Goal: Transaction & Acquisition: Obtain resource

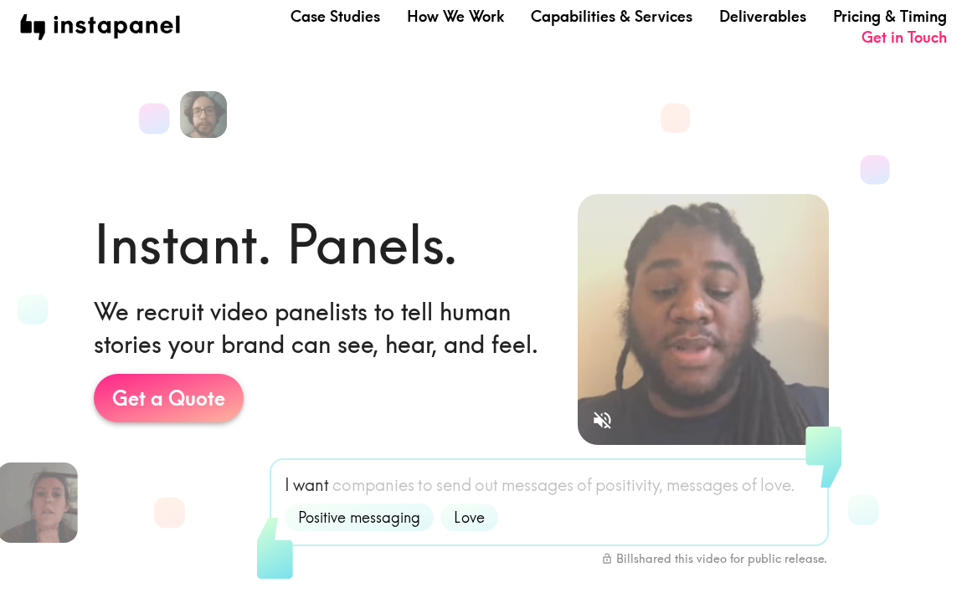
click at [213, 397] on link "Get a Quote" at bounding box center [169, 398] width 150 height 49
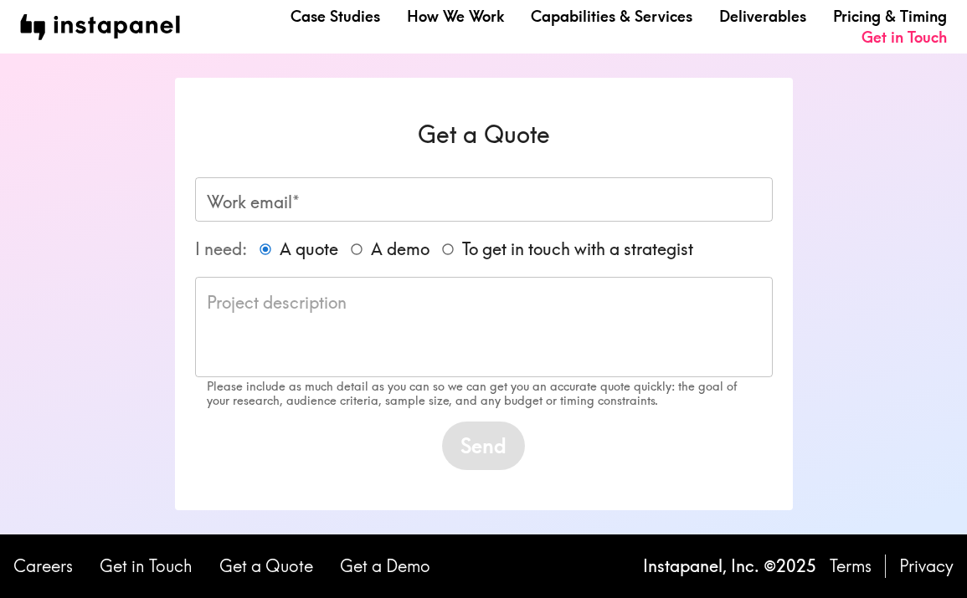
click at [269, 192] on div "Work email* Work email*" at bounding box center [483, 199] width 577 height 44
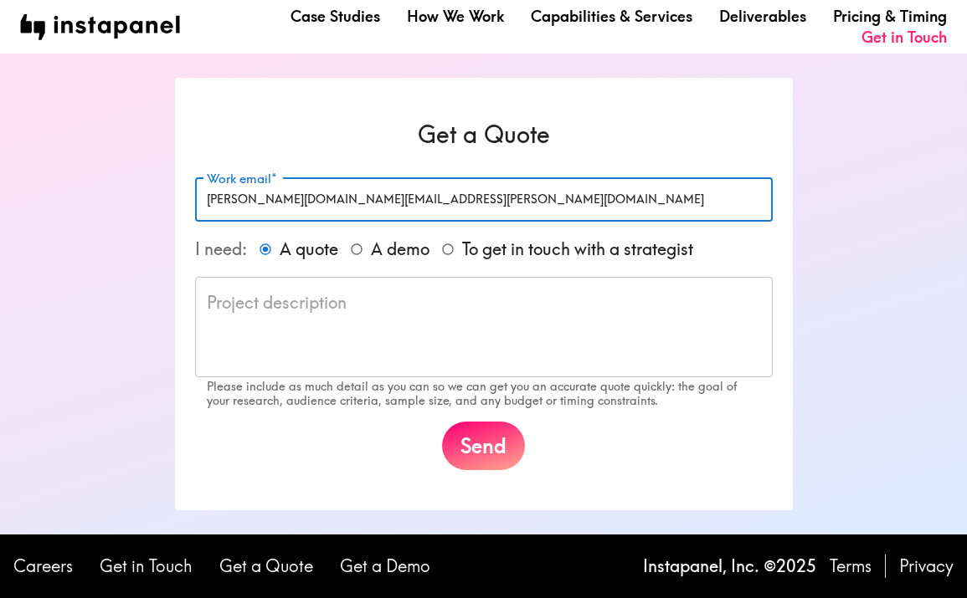
type input "[PERSON_NAME][DOMAIN_NAME][EMAIL_ADDRESS][PERSON_NAME][DOMAIN_NAME]"
click at [449, 324] on textarea at bounding box center [484, 327] width 554 height 73
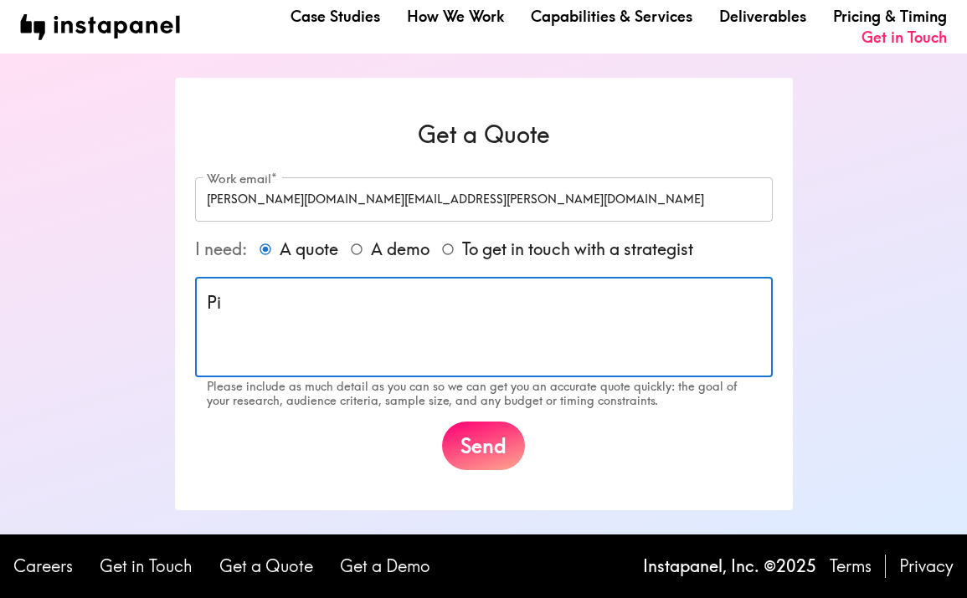
type textarea "P"
type textarea "o"
type textarea "P"
click at [413, 302] on textarea "Looking to get a sense of user purchase journeys for" at bounding box center [484, 327] width 554 height 73
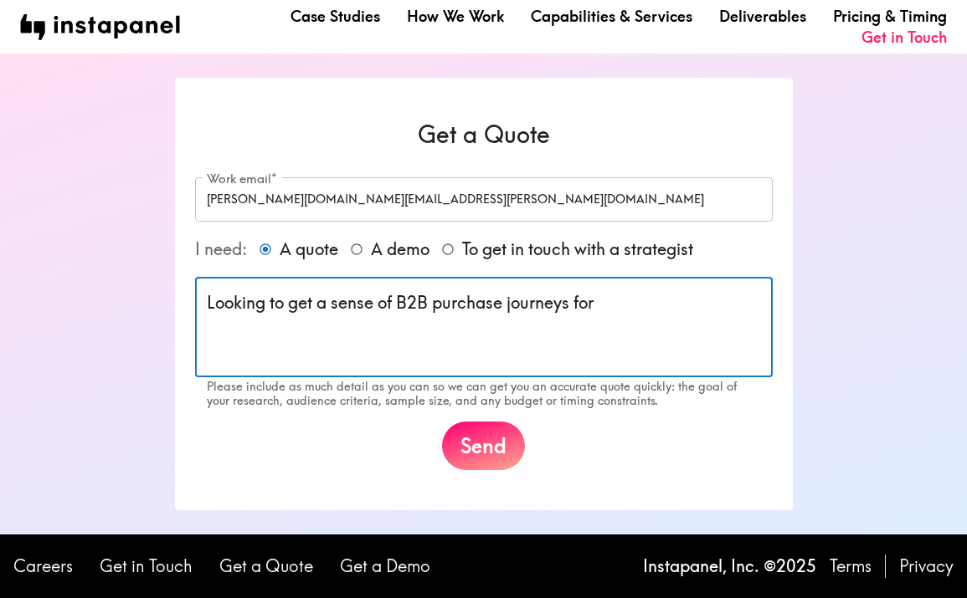
click at [634, 294] on textarea "Looking to get a sense of B2B purchase journeys for" at bounding box center [484, 327] width 554 height 73
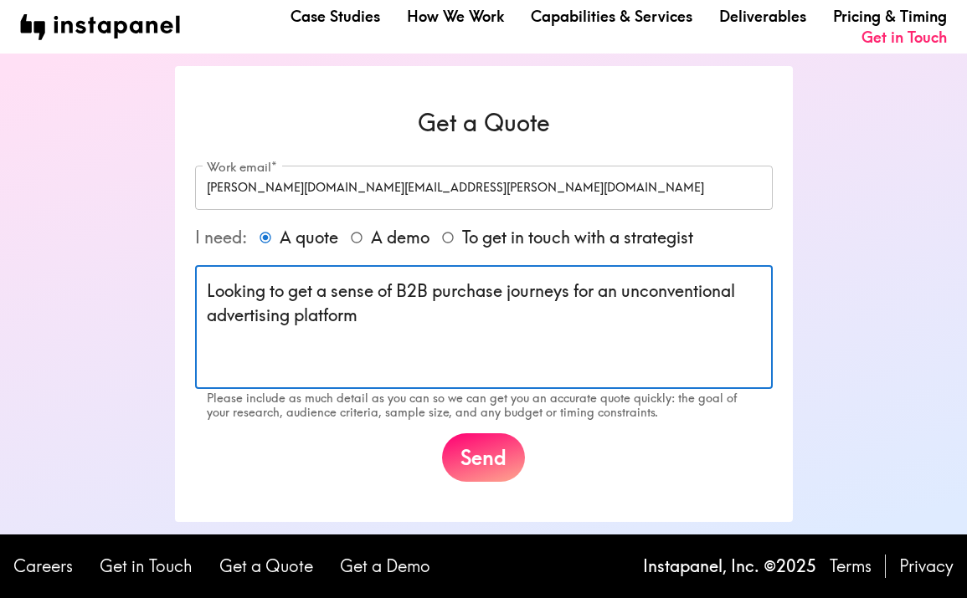
click at [429, 316] on textarea "Looking to get a sense of B2B purchase journeys for an unconventional advertisi…" at bounding box center [484, 328] width 554 height 96
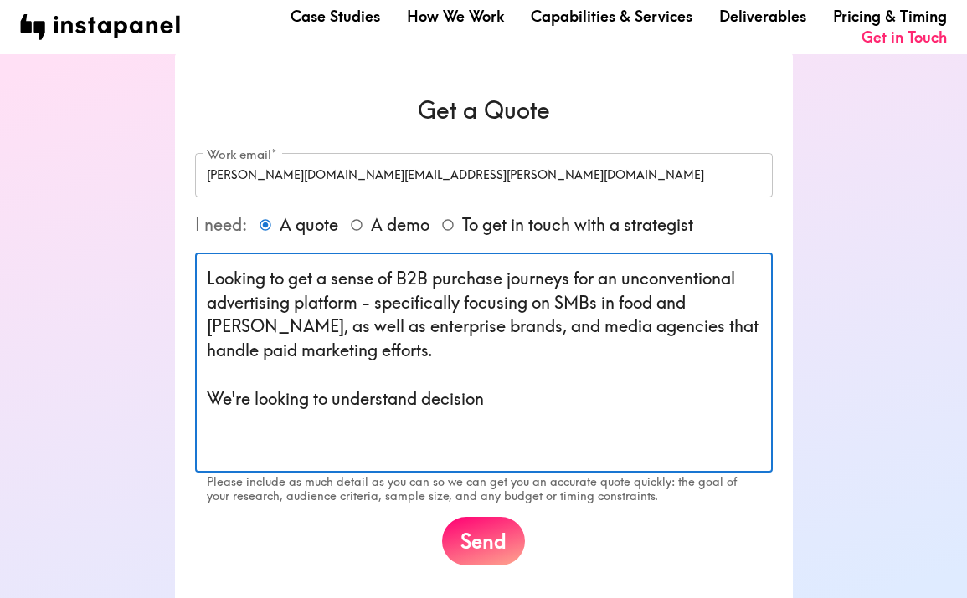
drag, startPoint x: 506, startPoint y: 394, endPoint x: 424, endPoint y: 394, distance: 81.2
click at [424, 394] on textarea "Looking to get a sense of B2B purchase journeys for an unconventional advertisi…" at bounding box center [484, 363] width 554 height 192
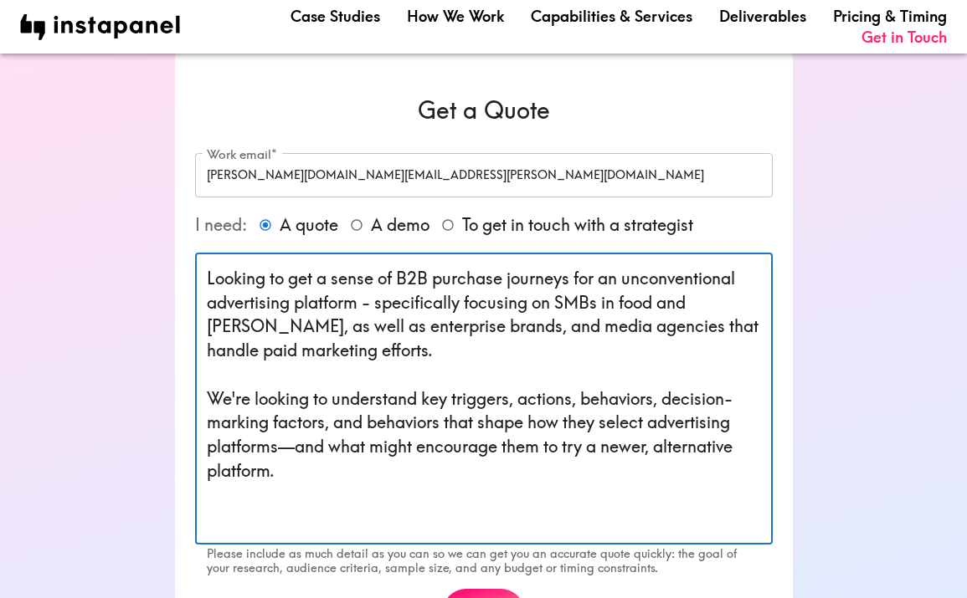
scroll to position [143, 0]
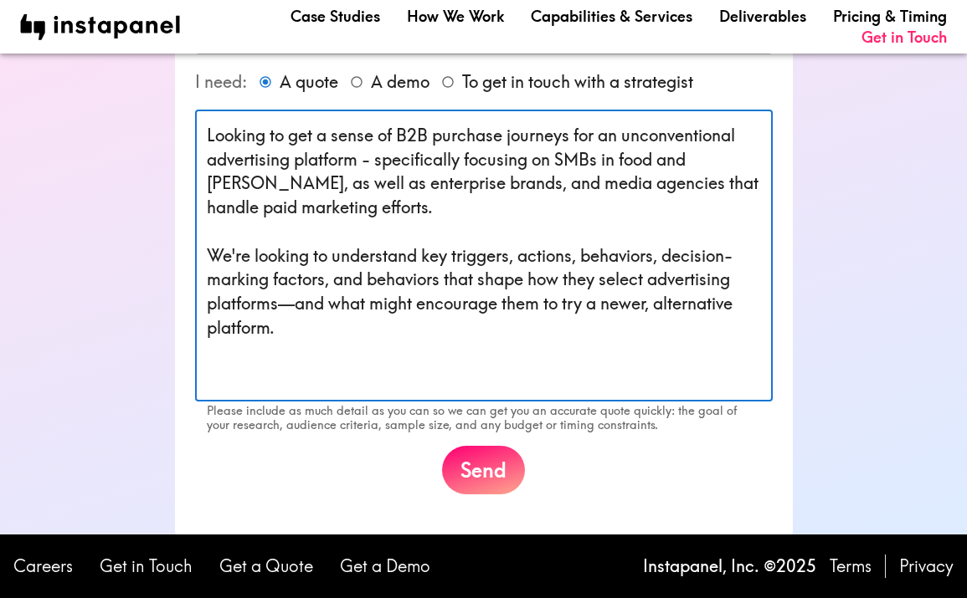
click at [268, 365] on textarea "Looking to get a sense of B2B purchase journeys for an unconventional advertisi…" at bounding box center [484, 256] width 554 height 264
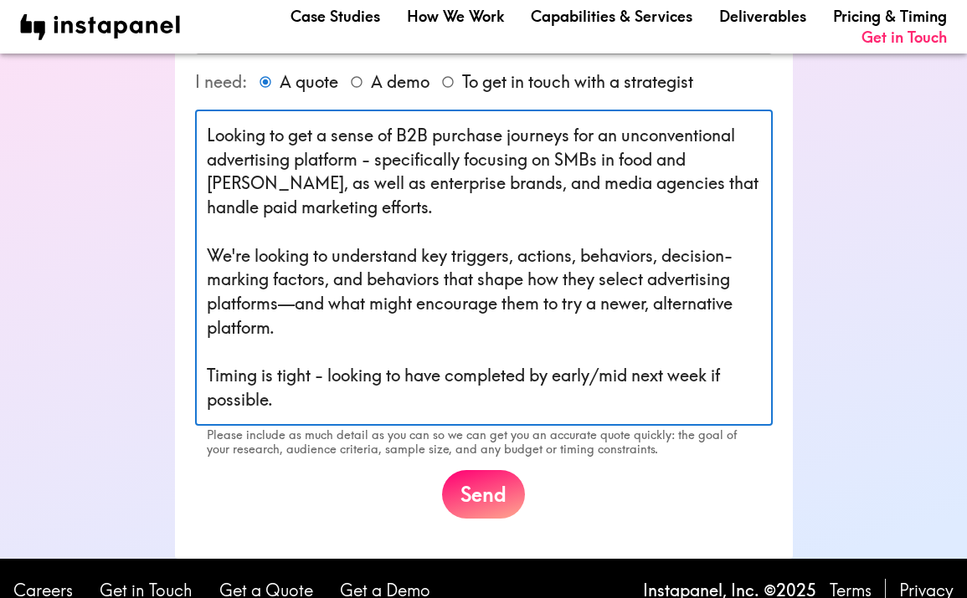
click at [321, 373] on textarea "Looking to get a sense of B2B purchase journeys for an unconventional advertisi…" at bounding box center [484, 268] width 554 height 289
click at [367, 404] on textarea "Looking to get a sense of B2B purchase journeys for an unconventional advertisi…" at bounding box center [484, 268] width 554 height 289
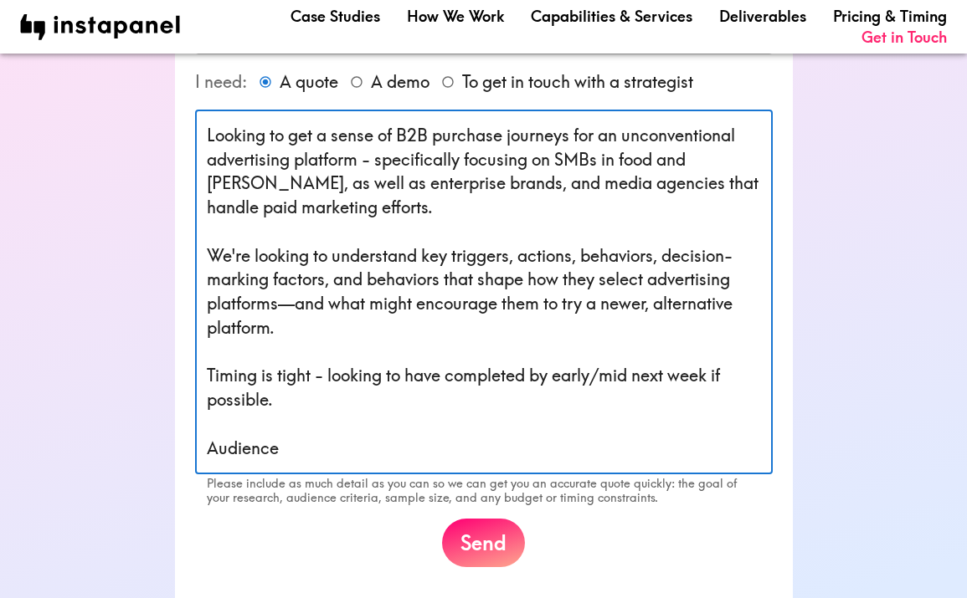
click at [382, 203] on textarea "Looking to get a sense of B2B purchase journeys for an unconventional advertisi…" at bounding box center [484, 292] width 554 height 337
drag, startPoint x: 290, startPoint y: 448, endPoint x: 178, endPoint y: 448, distance: 112.1
click at [178, 448] on div "Get a Quote Work email* [PERSON_NAME][DOMAIN_NAME][EMAIL_ADDRESS][PERSON_NAME][…" at bounding box center [484, 258] width 618 height 697
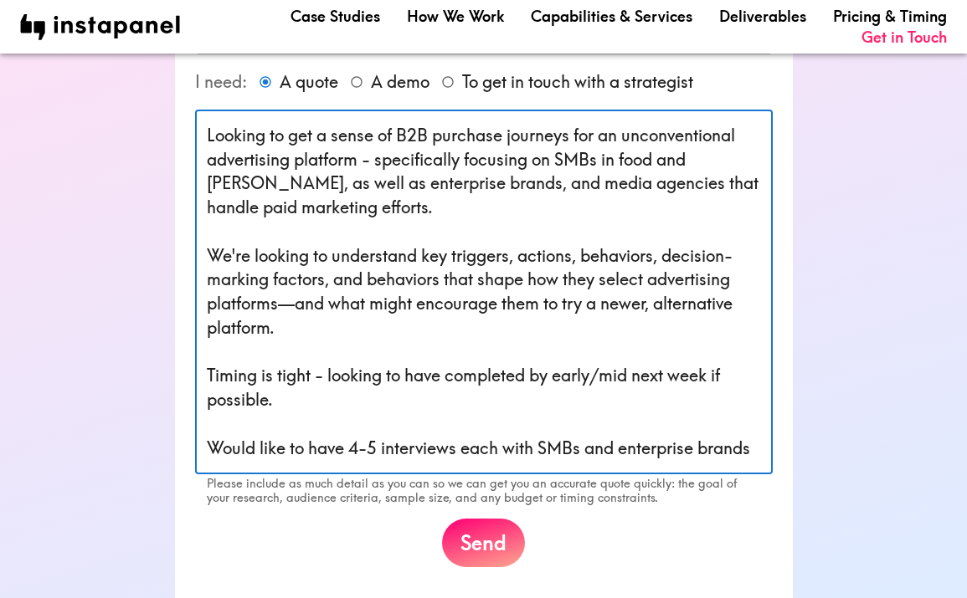
click at [698, 448] on textarea "Looking to get a sense of B2B purchase journeys for an unconventional advertisi…" at bounding box center [484, 292] width 554 height 337
click at [731, 452] on textarea "Looking to get a sense of B2B purchase journeys for an unconventional advertisi…" at bounding box center [484, 292] width 554 height 337
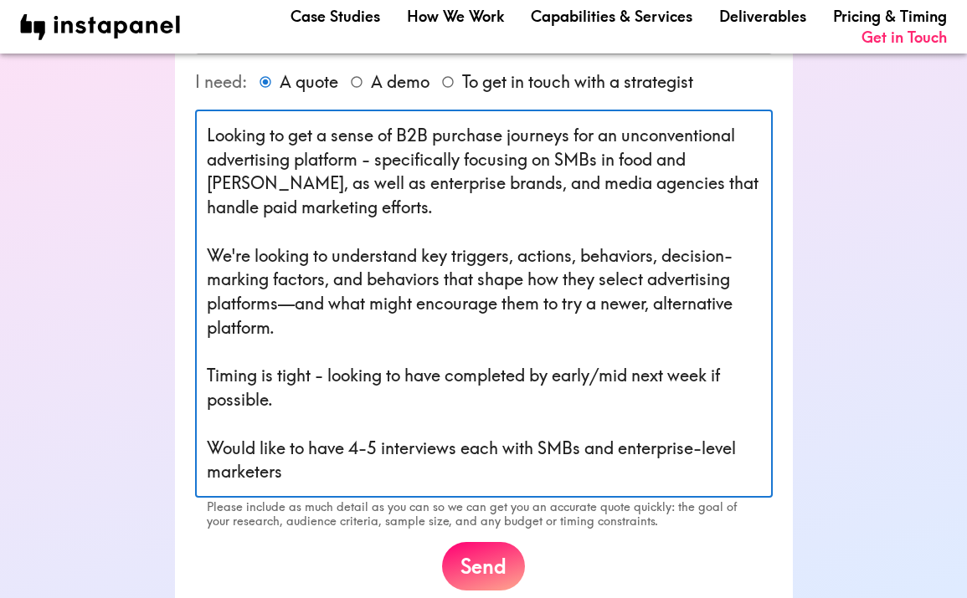
click at [576, 454] on textarea "Looking to get a sense of B2B purchase journeys for an unconventional advertisi…" at bounding box center [484, 304] width 554 height 361
click at [539, 452] on textarea "Looking to get a sense of B2B purchase journeys for an unconventional advertisi…" at bounding box center [484, 304] width 554 height 361
click at [622, 157] on textarea "Looking to get a sense of B2B purchase journeys for an unconventional advertisi…" at bounding box center [484, 304] width 554 height 361
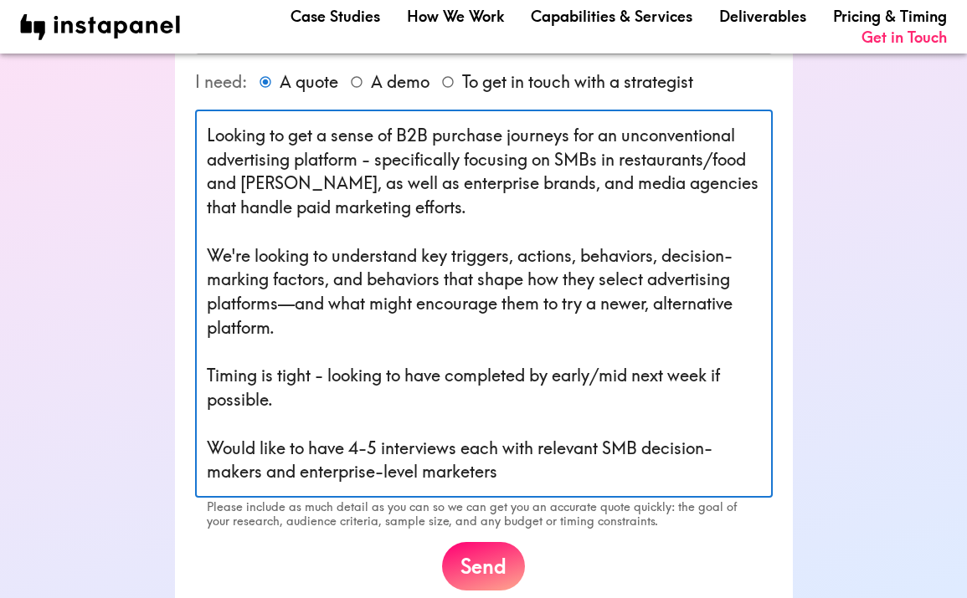
scroll to position [239, 0]
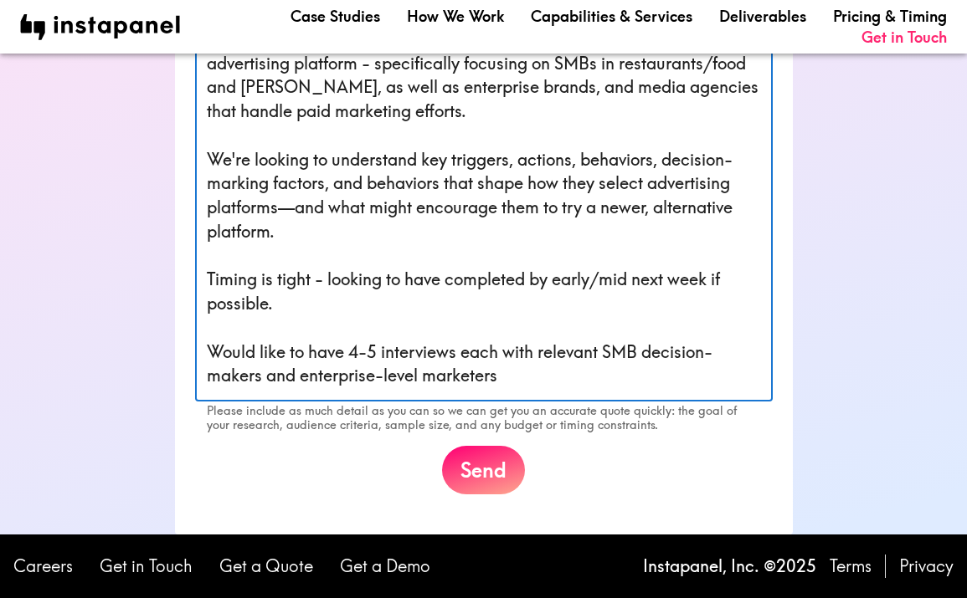
click at [562, 372] on textarea "Looking to get a sense of B2B purchase journeys for an unconventional advertisi…" at bounding box center [484, 208] width 554 height 361
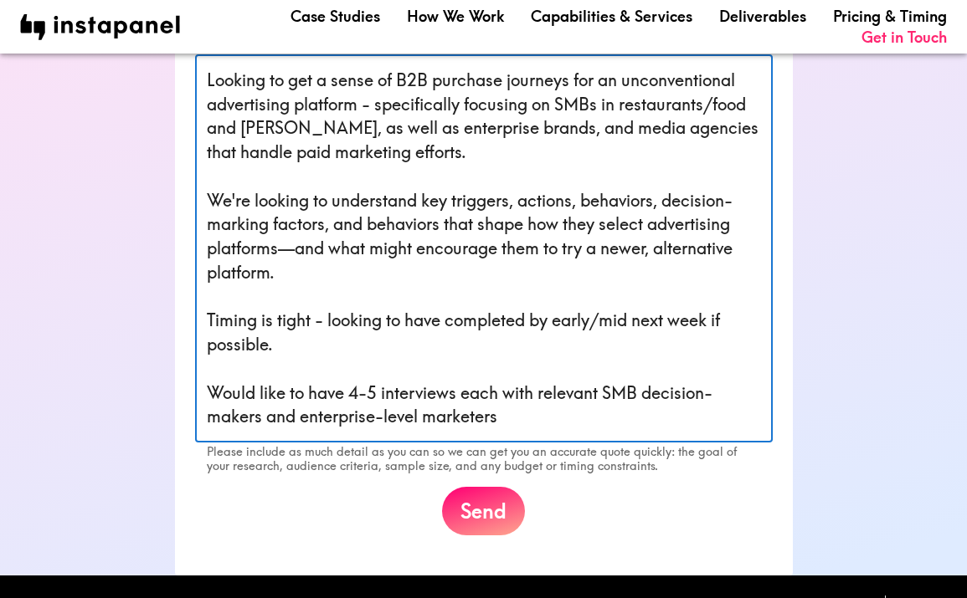
scroll to position [197, 0]
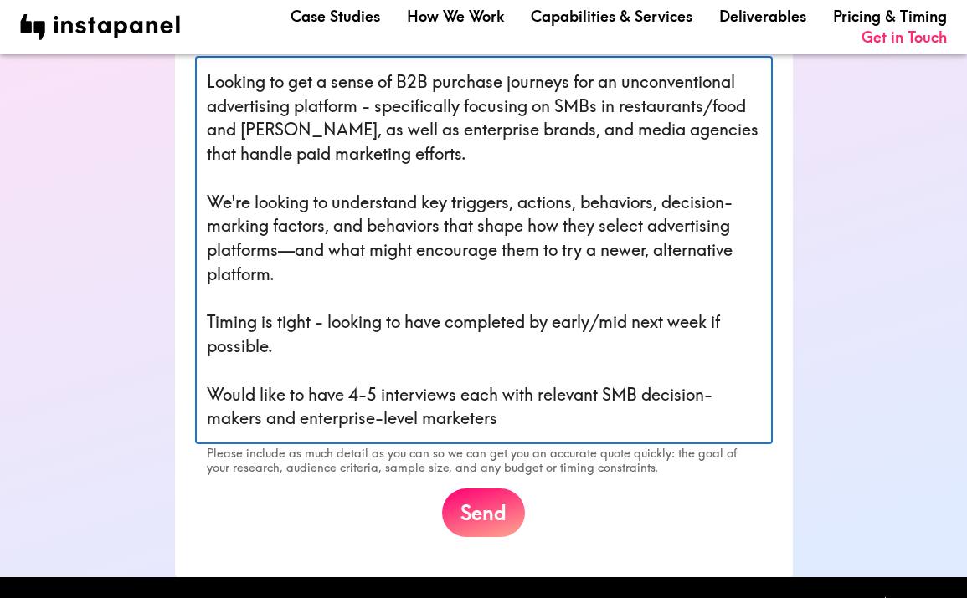
click at [228, 395] on textarea "Looking to get a sense of B2B purchase journeys for an unconventional advertisi…" at bounding box center [484, 250] width 554 height 361
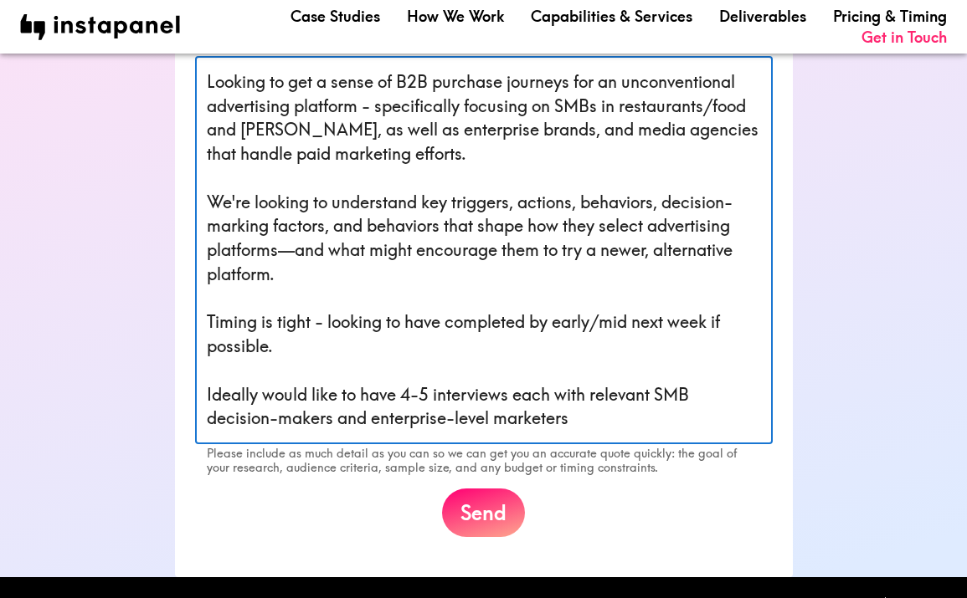
click at [450, 318] on textarea "Looking to get a sense of B2B purchase journeys for an unconventional advertisi…" at bounding box center [484, 250] width 554 height 361
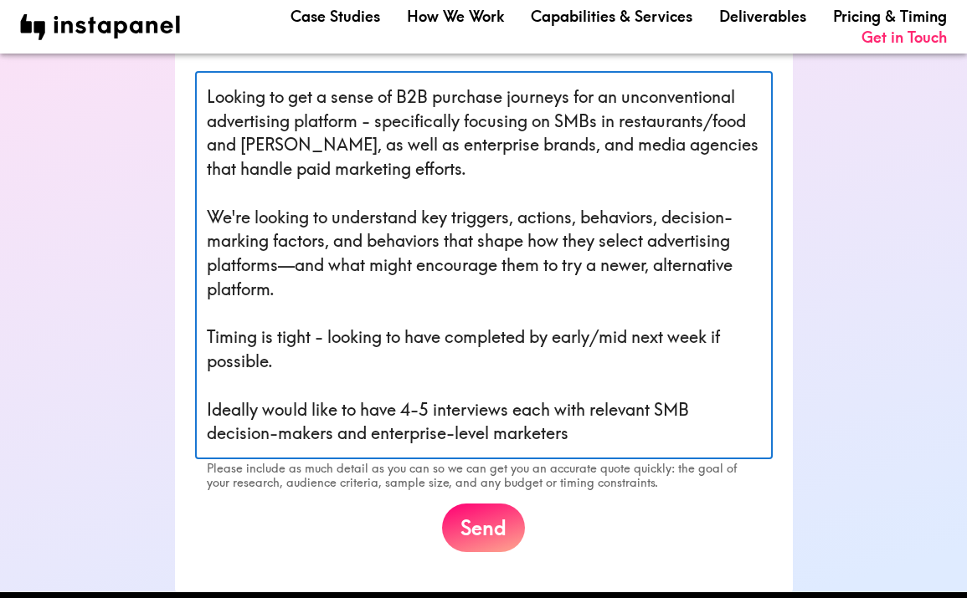
scroll to position [169, 0]
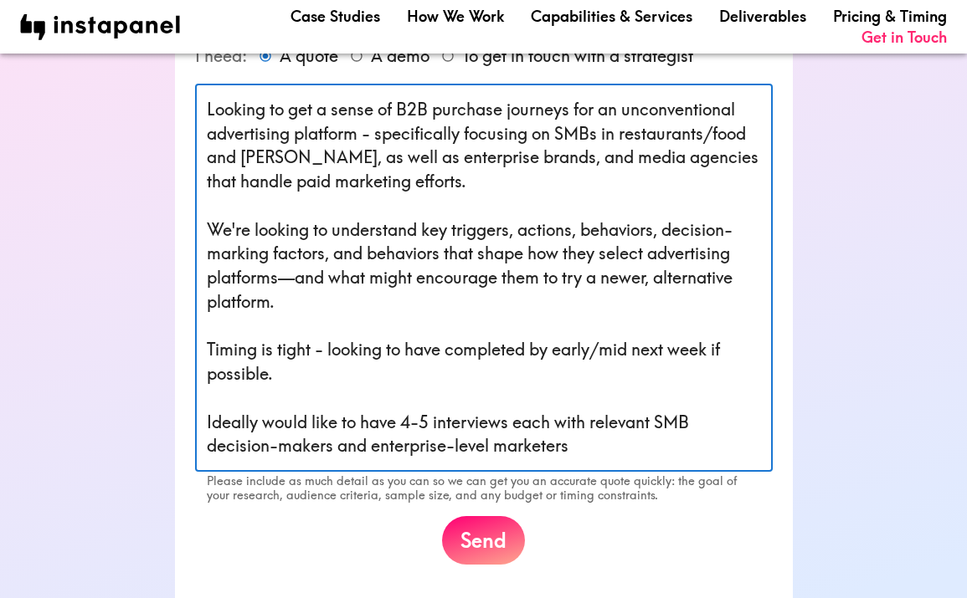
click at [451, 376] on textarea "Looking to get a sense of B2B purchase journeys for an unconventional advertisi…" at bounding box center [484, 278] width 554 height 361
click at [640, 446] on textarea "Looking to get a sense of B2B purchase journeys for an unconventional advertisi…" at bounding box center [484, 278] width 554 height 361
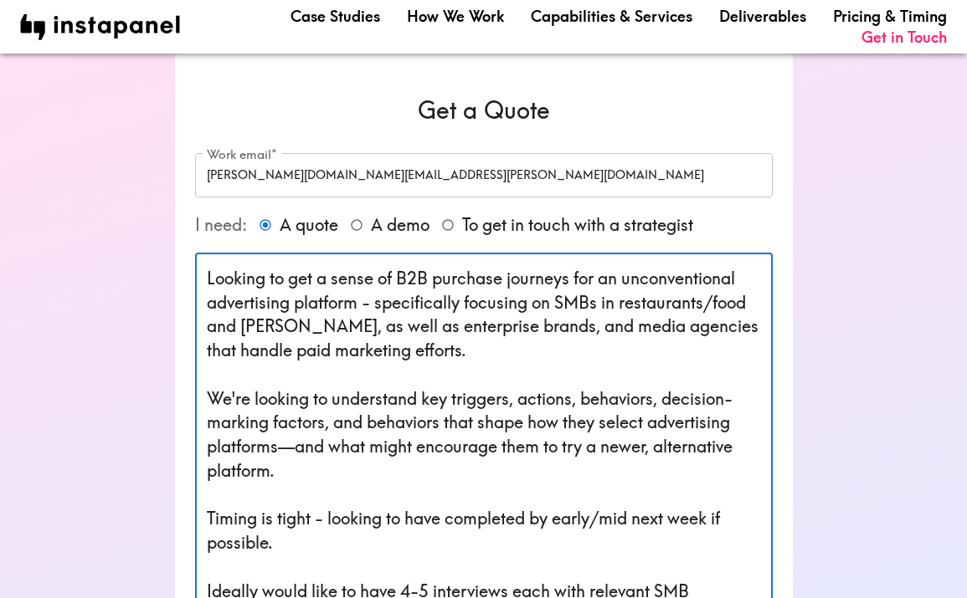
scroll to position [360, 0]
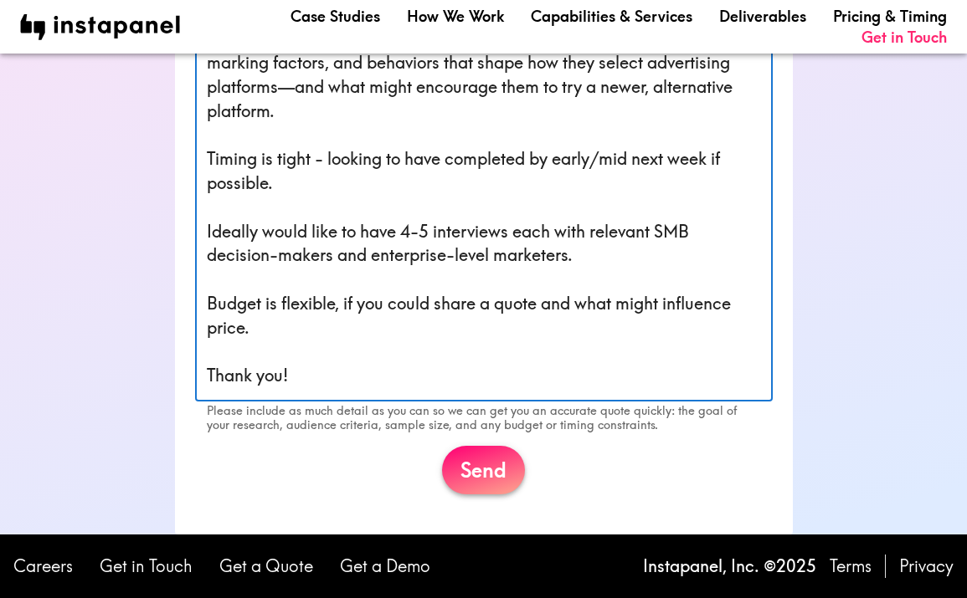
type textarea "Looking to get a sense of B2B purchase journeys for an unconventional advertisi…"
click at [495, 464] on button "Send" at bounding box center [483, 470] width 83 height 49
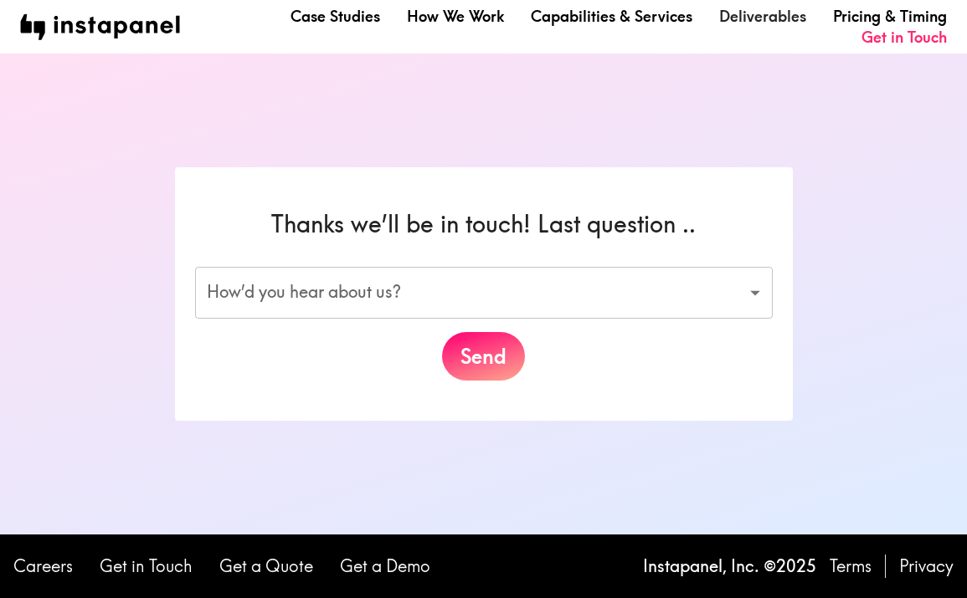
scroll to position [0, 0]
click at [508, 325] on form "How’d you hear about us? ​ How’d you hear about us? Send" at bounding box center [483, 324] width 577 height 114
click at [508, 302] on body "Case Studies How We Work Capabilities & Services Deliverables Pricing & Timing …" at bounding box center [483, 299] width 967 height 598
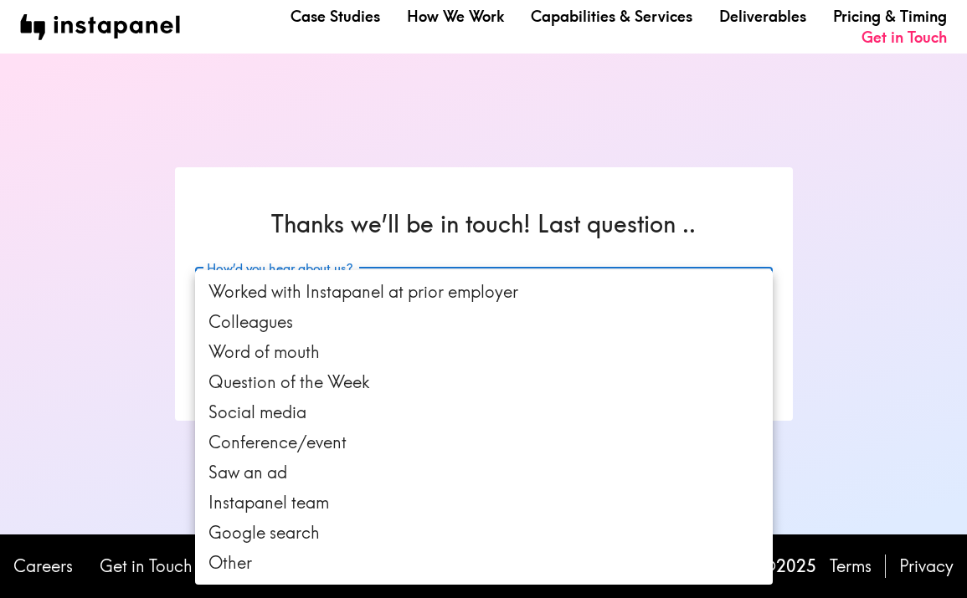
click at [484, 326] on li "Colleagues" at bounding box center [483, 322] width 577 height 30
type input "colleagues"
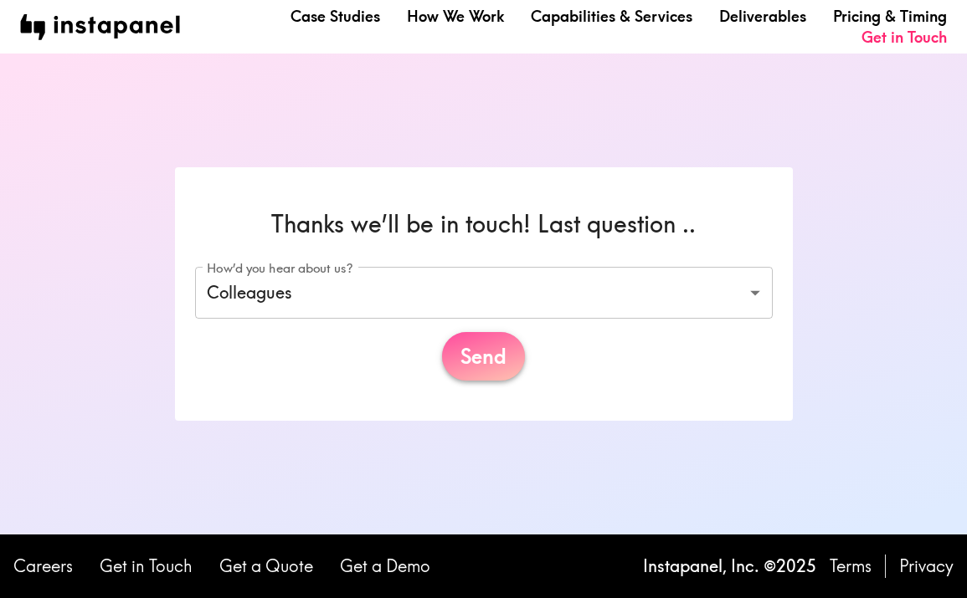
click at [497, 370] on button "Send" at bounding box center [483, 356] width 83 height 49
